Goal: Task Accomplishment & Management: Manage account settings

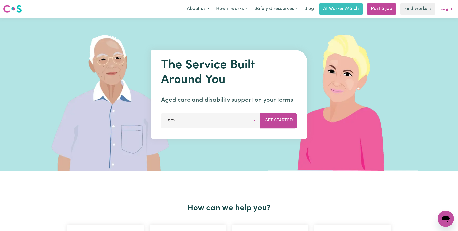
click at [446, 11] on link "Login" at bounding box center [447, 8] width 18 height 11
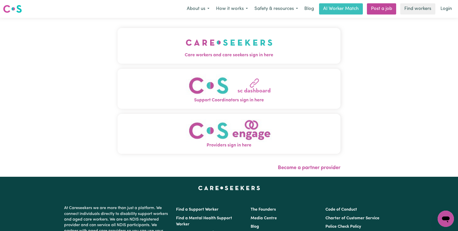
click at [186, 49] on img "Care workers and care seekers sign in here" at bounding box center [229, 42] width 87 height 19
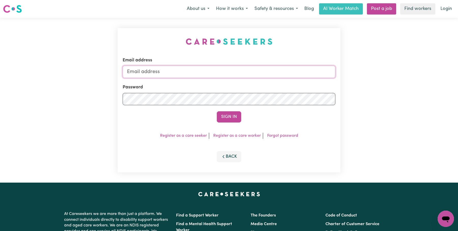
type input "[EMAIL_ADDRESS][DOMAIN_NAME]"
click at [232, 72] on input "[EMAIL_ADDRESS][DOMAIN_NAME]" at bounding box center [229, 72] width 213 height 12
click at [232, 71] on input "[EMAIL_ADDRESS][DOMAIN_NAME]" at bounding box center [229, 72] width 213 height 12
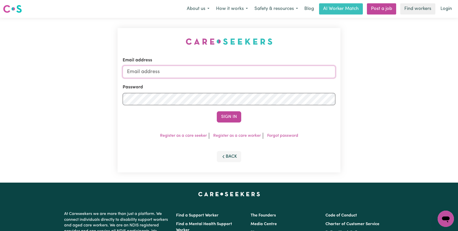
type input "[EMAIL_ADDRESS]"
click at [232, 120] on button "Sign In" at bounding box center [229, 116] width 24 height 11
